Goal: Task Accomplishment & Management: Manage account settings

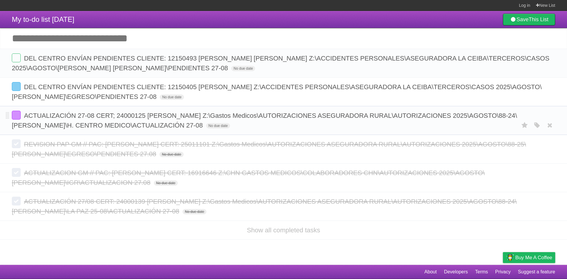
drag, startPoint x: 316, startPoint y: 128, endPoint x: 24, endPoint y: 115, distance: 292.6
click at [24, 115] on form "ACTUALIZACIÓN 27-08 CERT; 24000125 [PERSON_NAME] Z:\Gastos Medicos\AUTORIZACION…" at bounding box center [284, 121] width 544 height 20
copy form "ACTUALIZACIÓN 27-08 CERT; 24000125 [PERSON_NAME] Z:\Gastos Medicos\AUTORIZACION…"
click at [18, 117] on label at bounding box center [16, 115] width 9 height 9
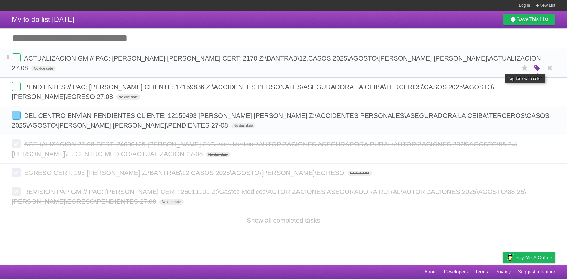
click at [536, 72] on icon "button" at bounding box center [537, 68] width 8 height 8
click at [504, 70] on label "Purple" at bounding box center [504, 68] width 7 height 7
